Goal: Communication & Community: Answer question/provide support

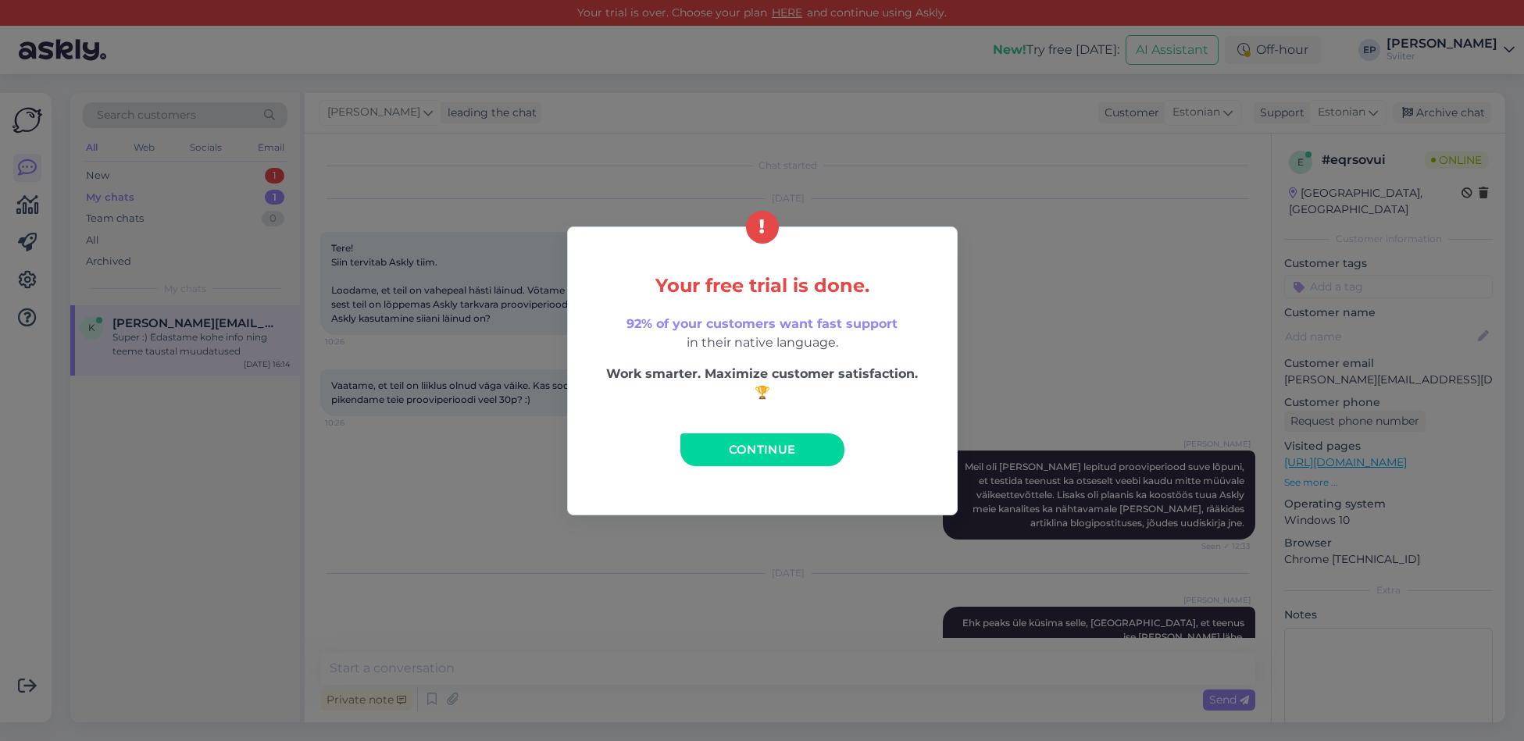
scroll to position [1594, 0]
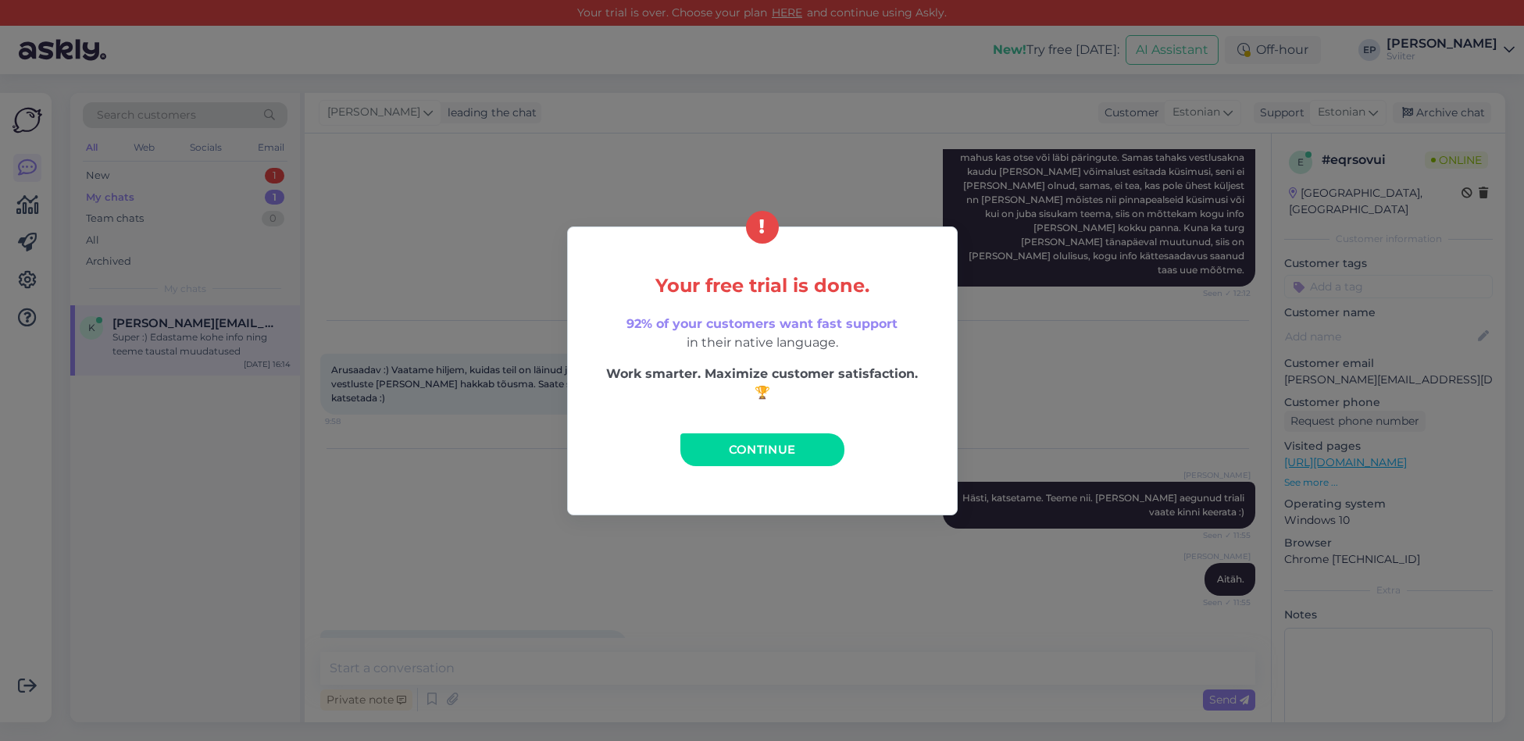
click at [770, 442] on span "Continue" at bounding box center [762, 449] width 67 height 15
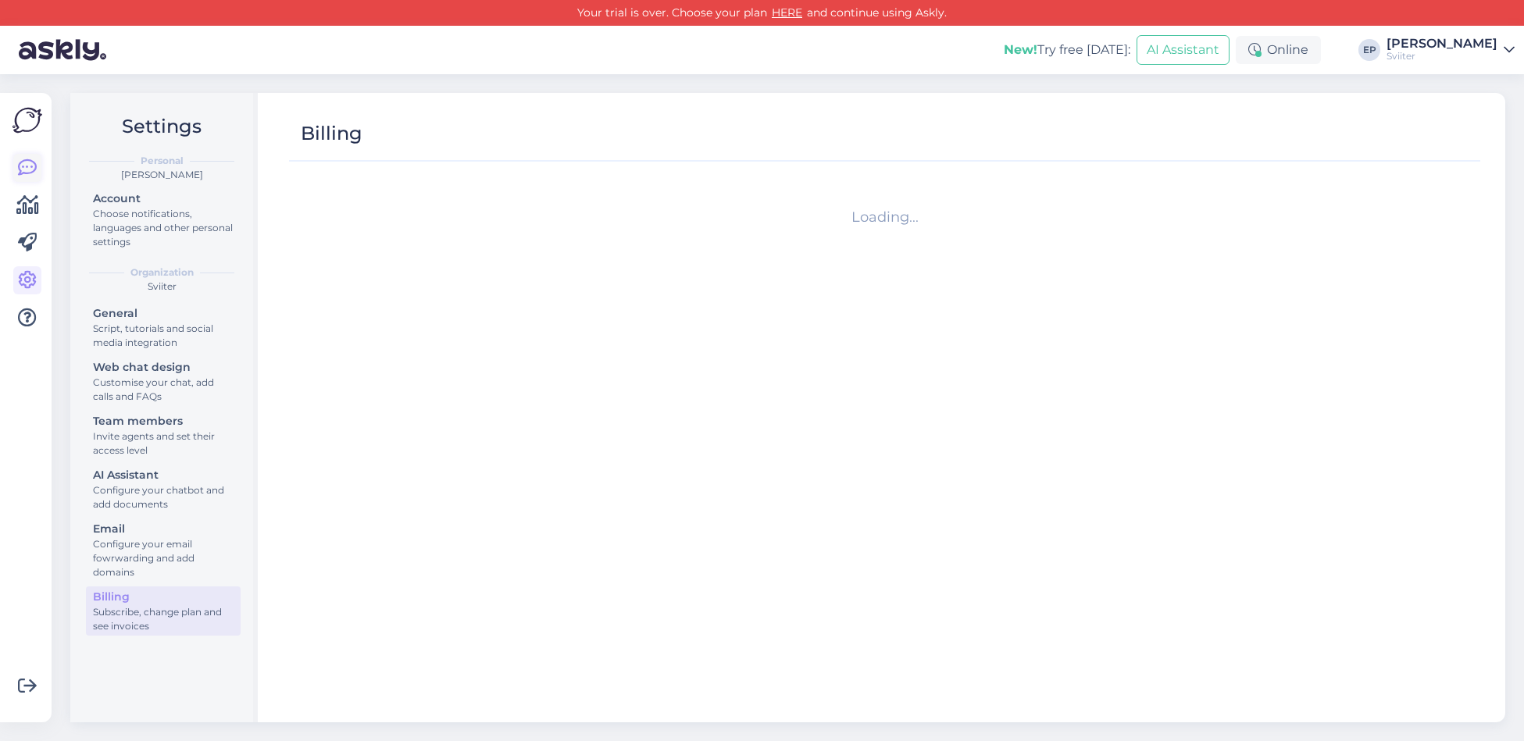
click at [34, 166] on icon at bounding box center [27, 168] width 19 height 19
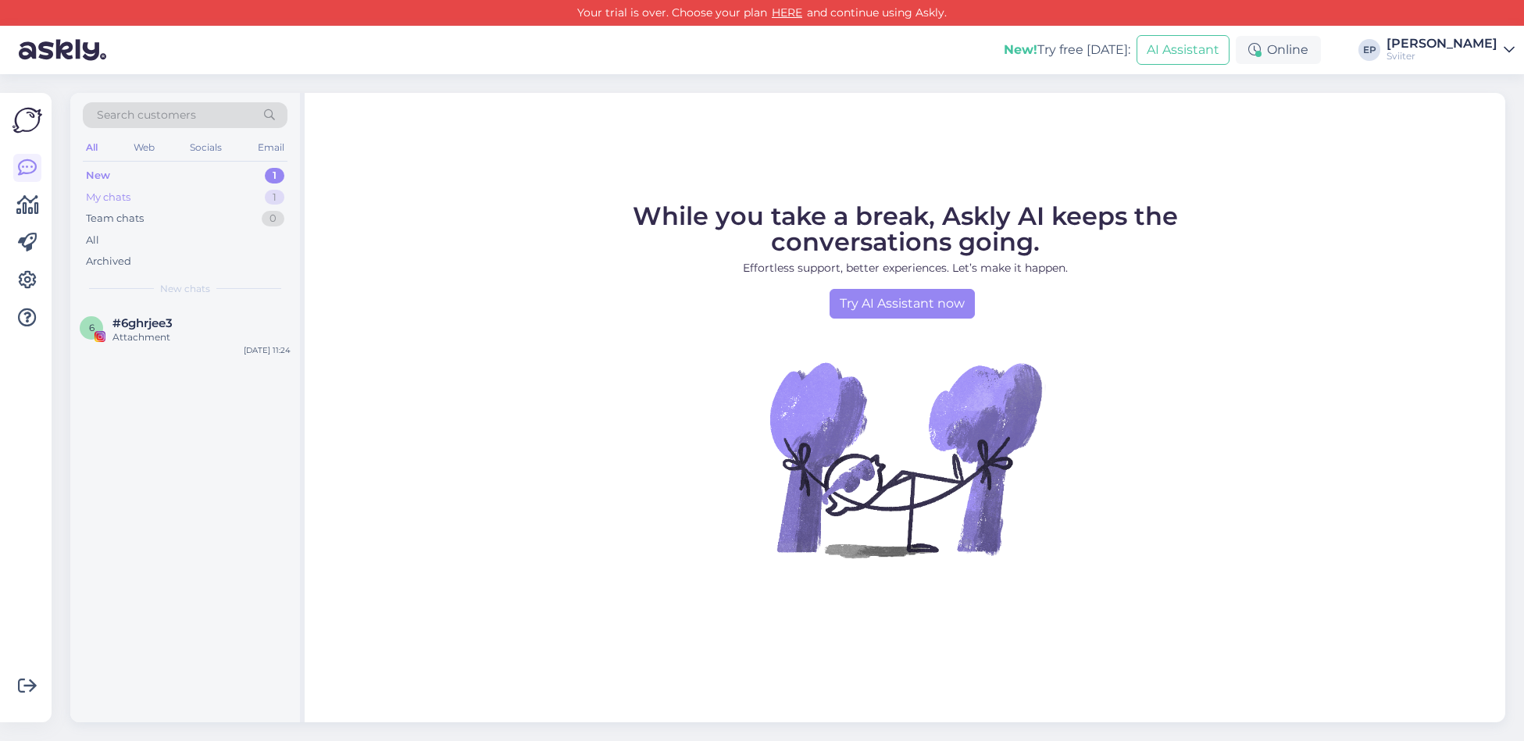
click at [162, 193] on div "My chats 1" at bounding box center [185, 198] width 205 height 22
click at [156, 210] on div "Team chats 0" at bounding box center [185, 219] width 205 height 22
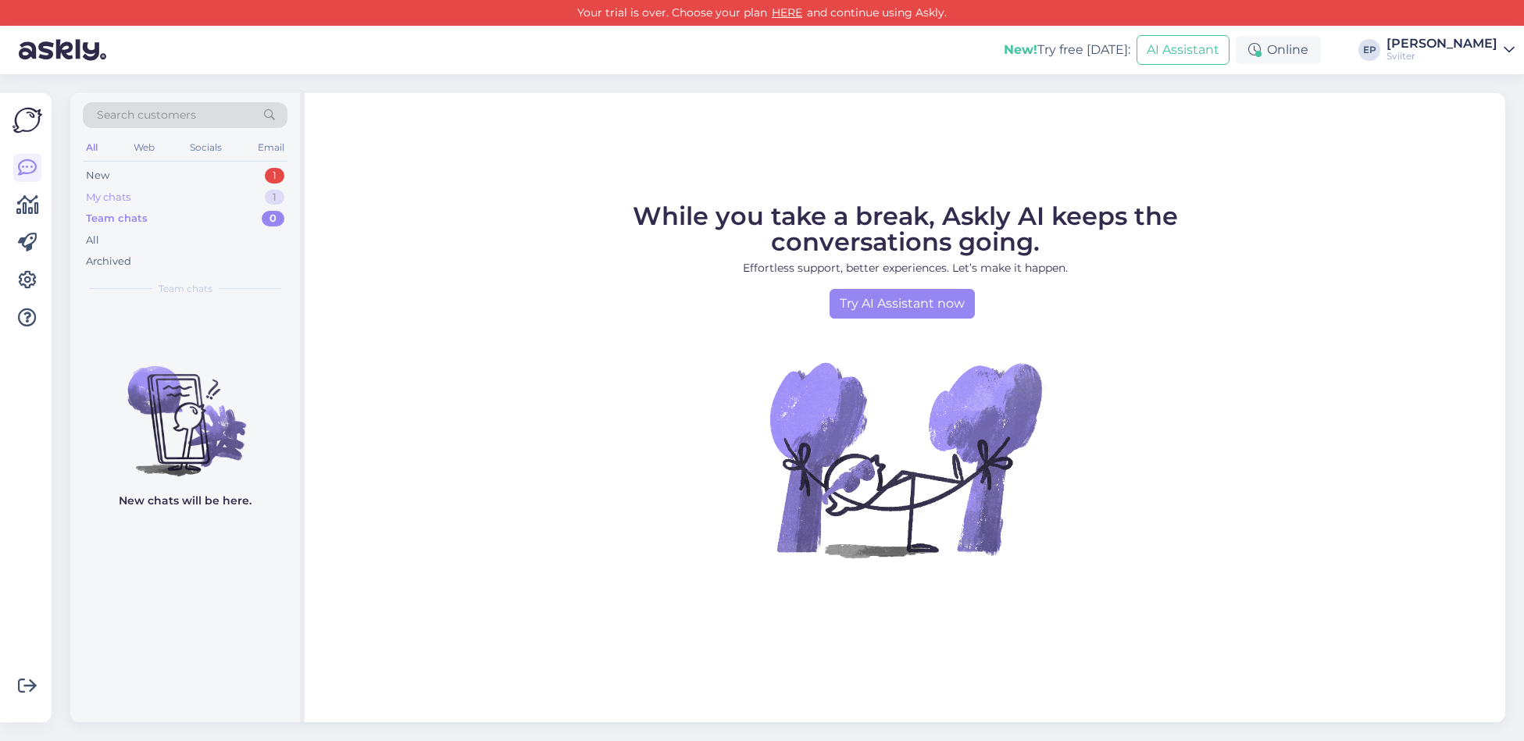
click at [159, 195] on div "My chats 1" at bounding box center [185, 198] width 205 height 22
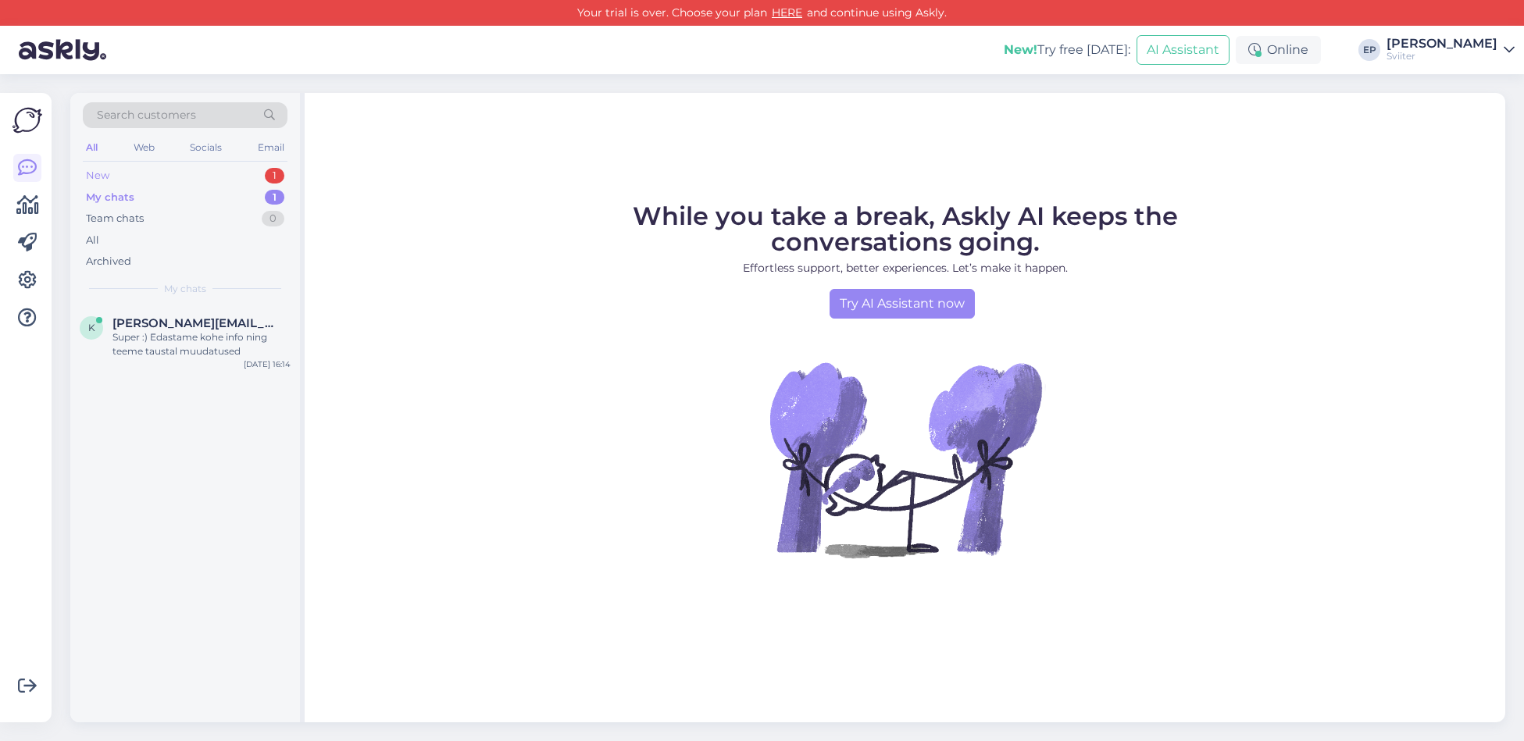
click at [161, 184] on div "New 1" at bounding box center [185, 176] width 205 height 22
click at [170, 330] on div "Attachment" at bounding box center [201, 337] width 178 height 14
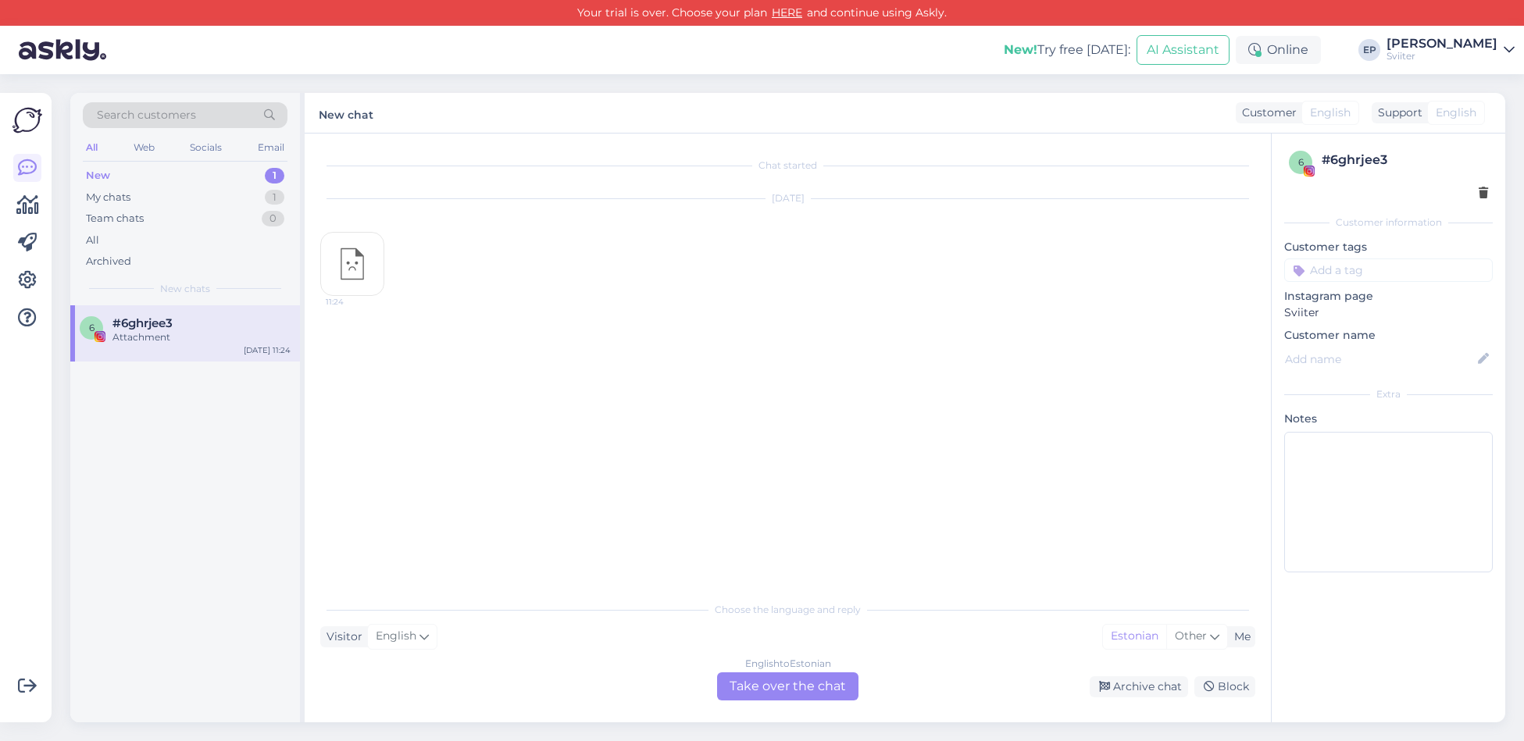
click at [826, 686] on div "English to Estonian Take over the chat" at bounding box center [787, 687] width 141 height 28
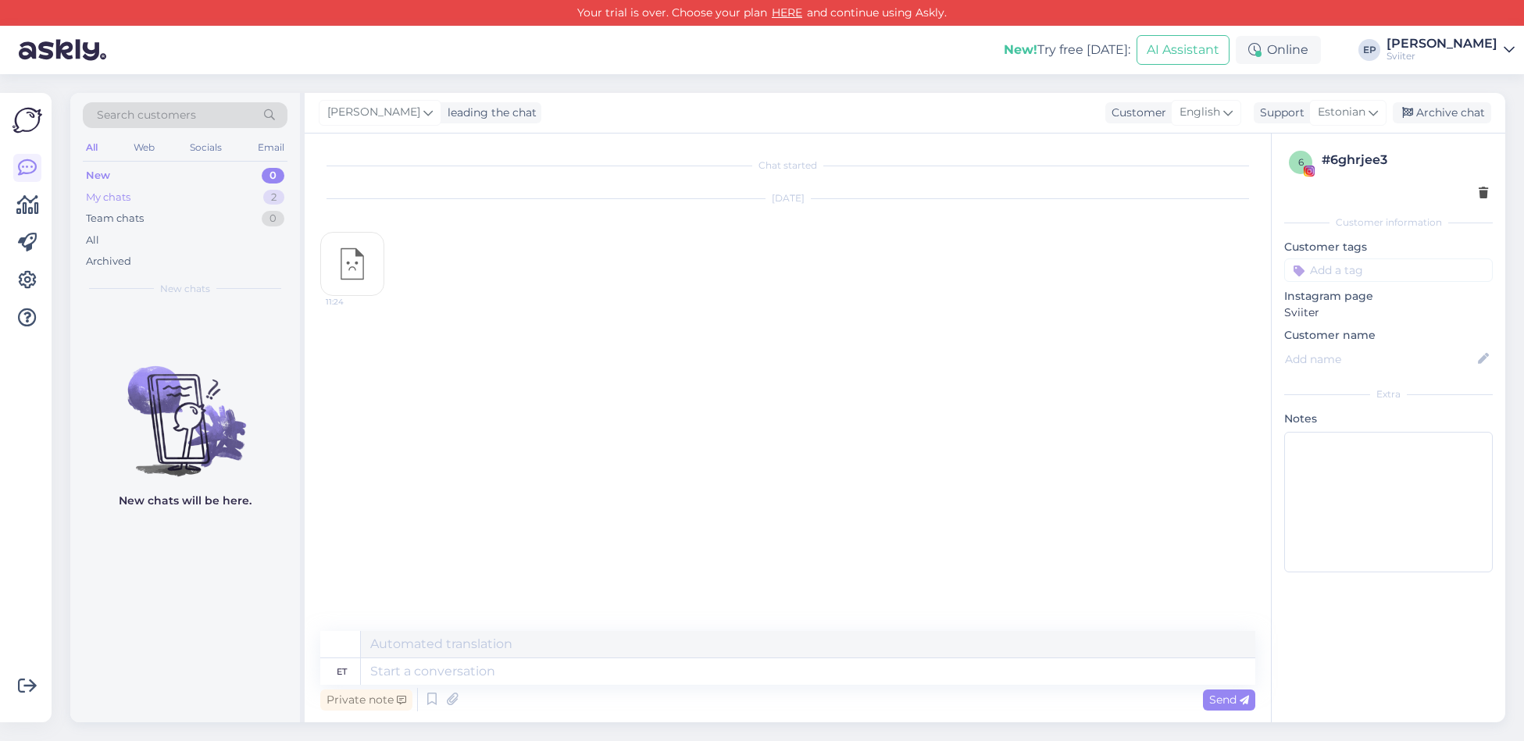
click at [184, 199] on div "My chats 2" at bounding box center [185, 198] width 205 height 22
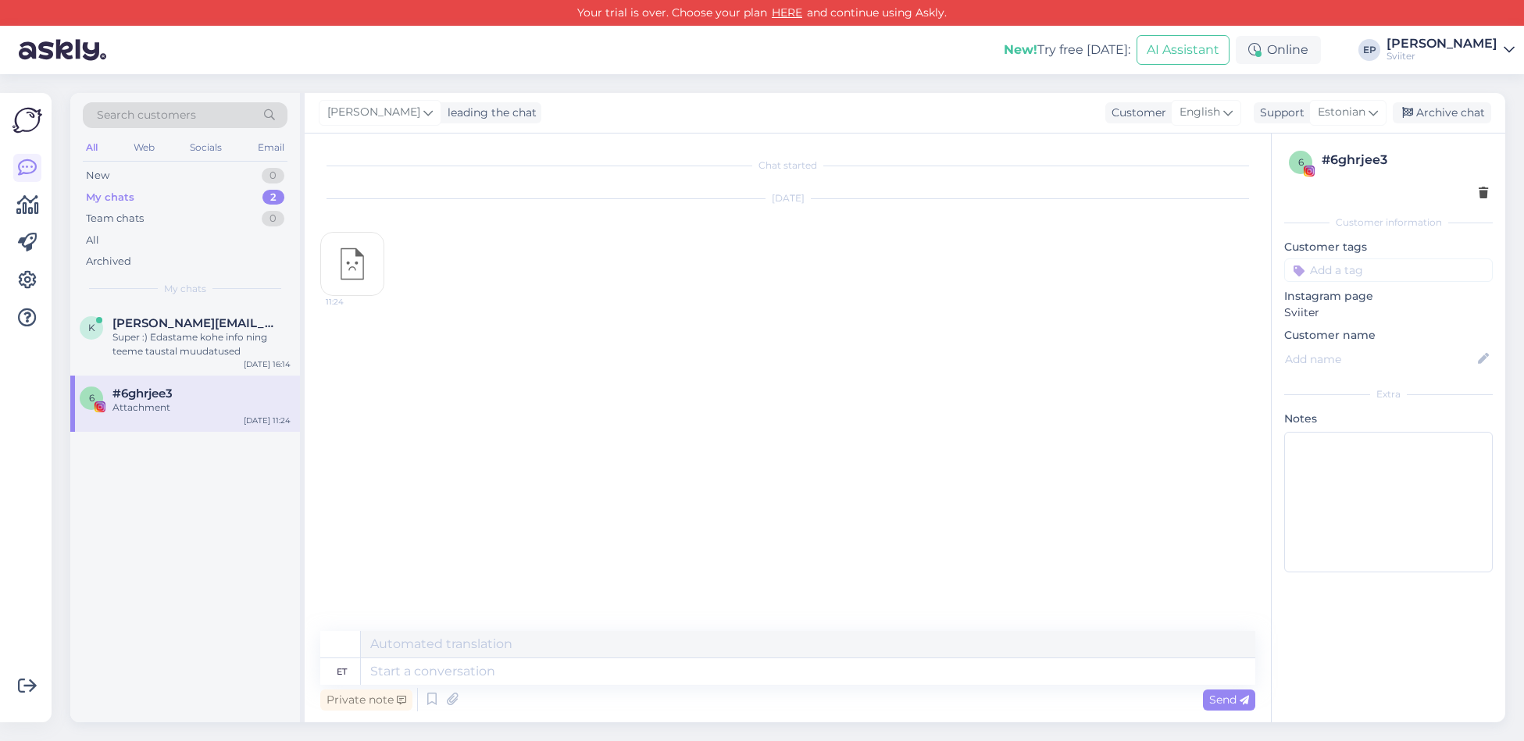
click at [180, 395] on div "#6ghrjee3" at bounding box center [201, 394] width 178 height 14
click at [196, 345] on div "Super :) Edastame kohe info ning teeme taustal muudatused" at bounding box center [201, 344] width 178 height 28
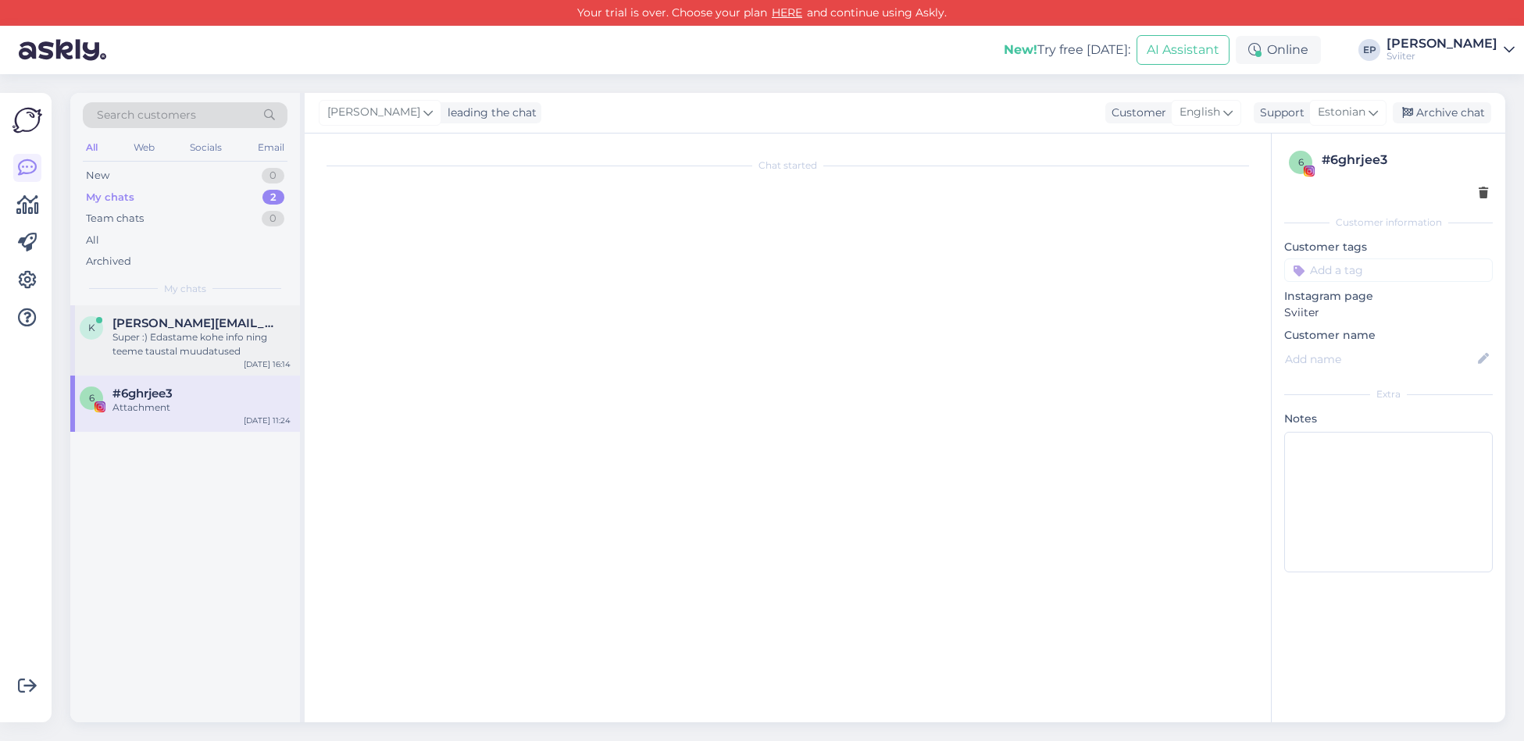
scroll to position [1594, 0]
